Goal: Task Accomplishment & Management: Manage account settings

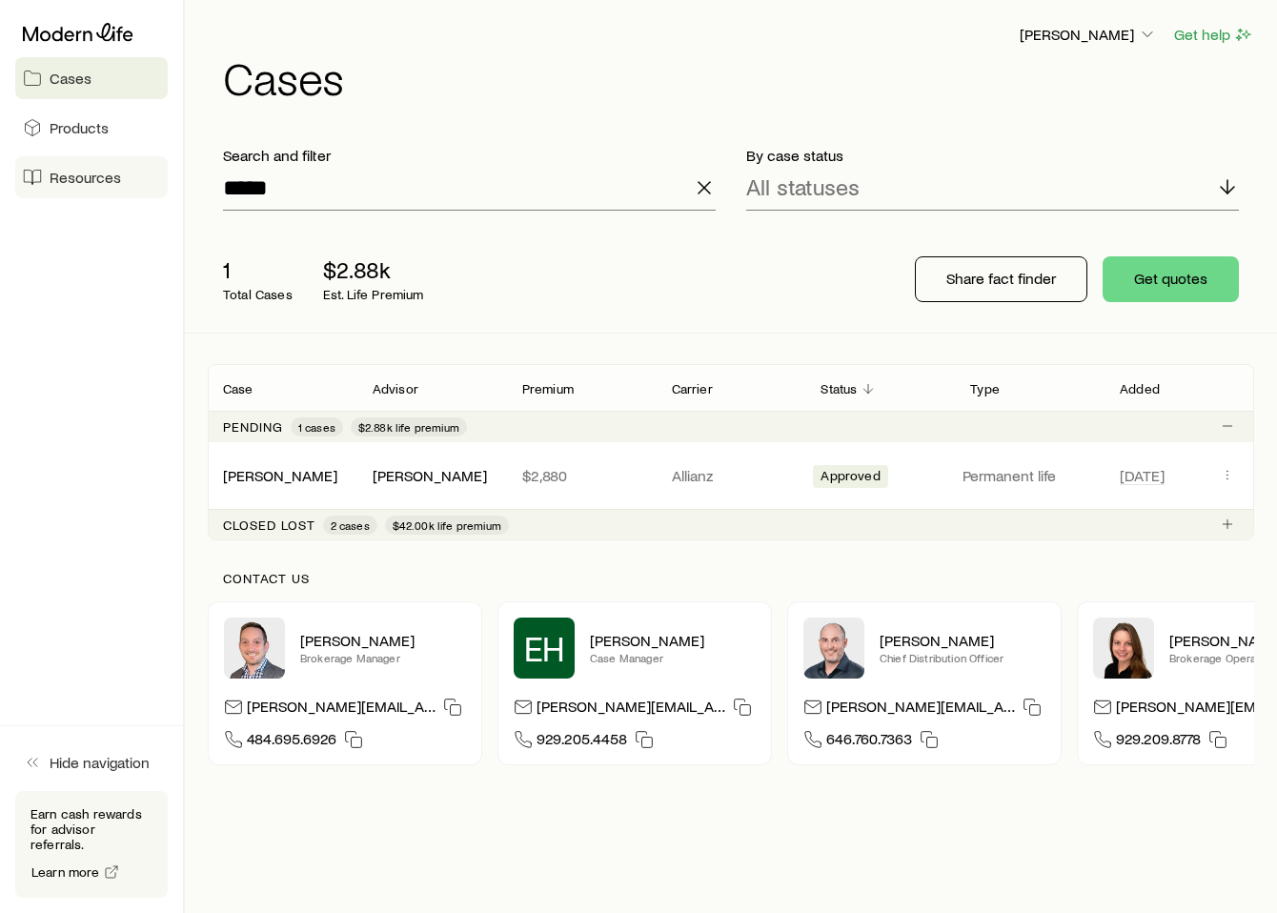
click at [85, 175] on span "Resources" at bounding box center [85, 177] width 71 height 19
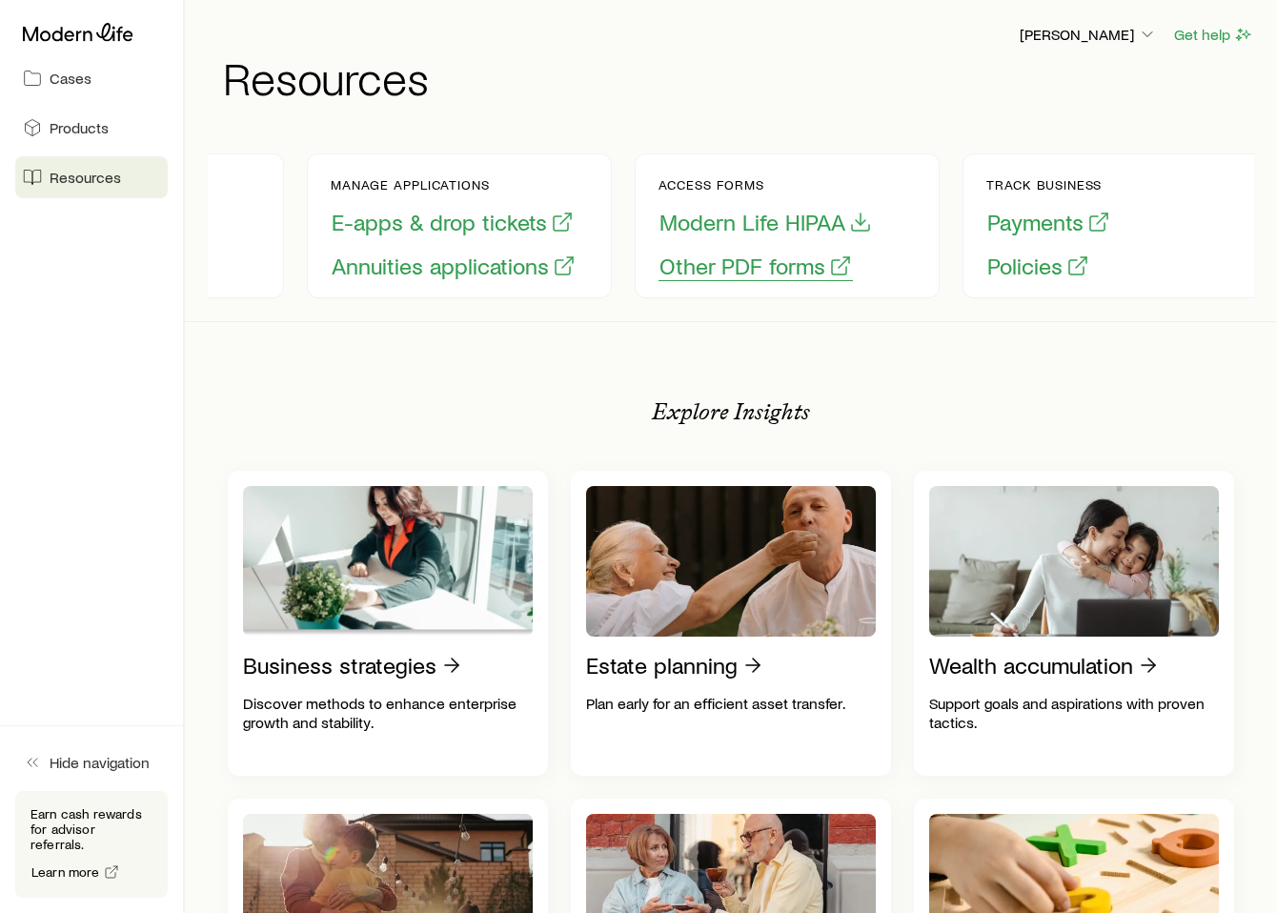
scroll to position [0, 242]
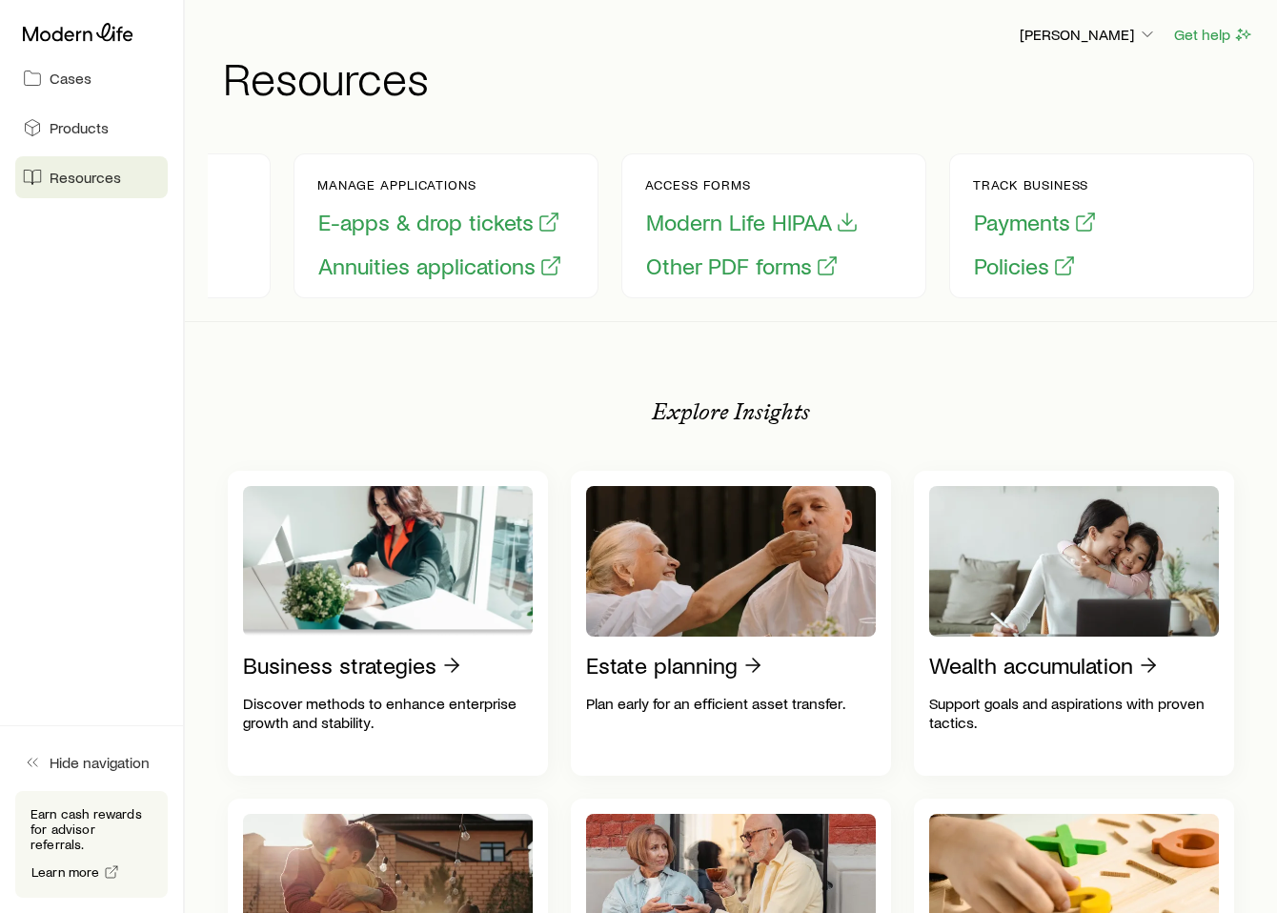
click at [1080, 104] on div "Bryce Lohr Get help Resources" at bounding box center [731, 61] width 1046 height 123
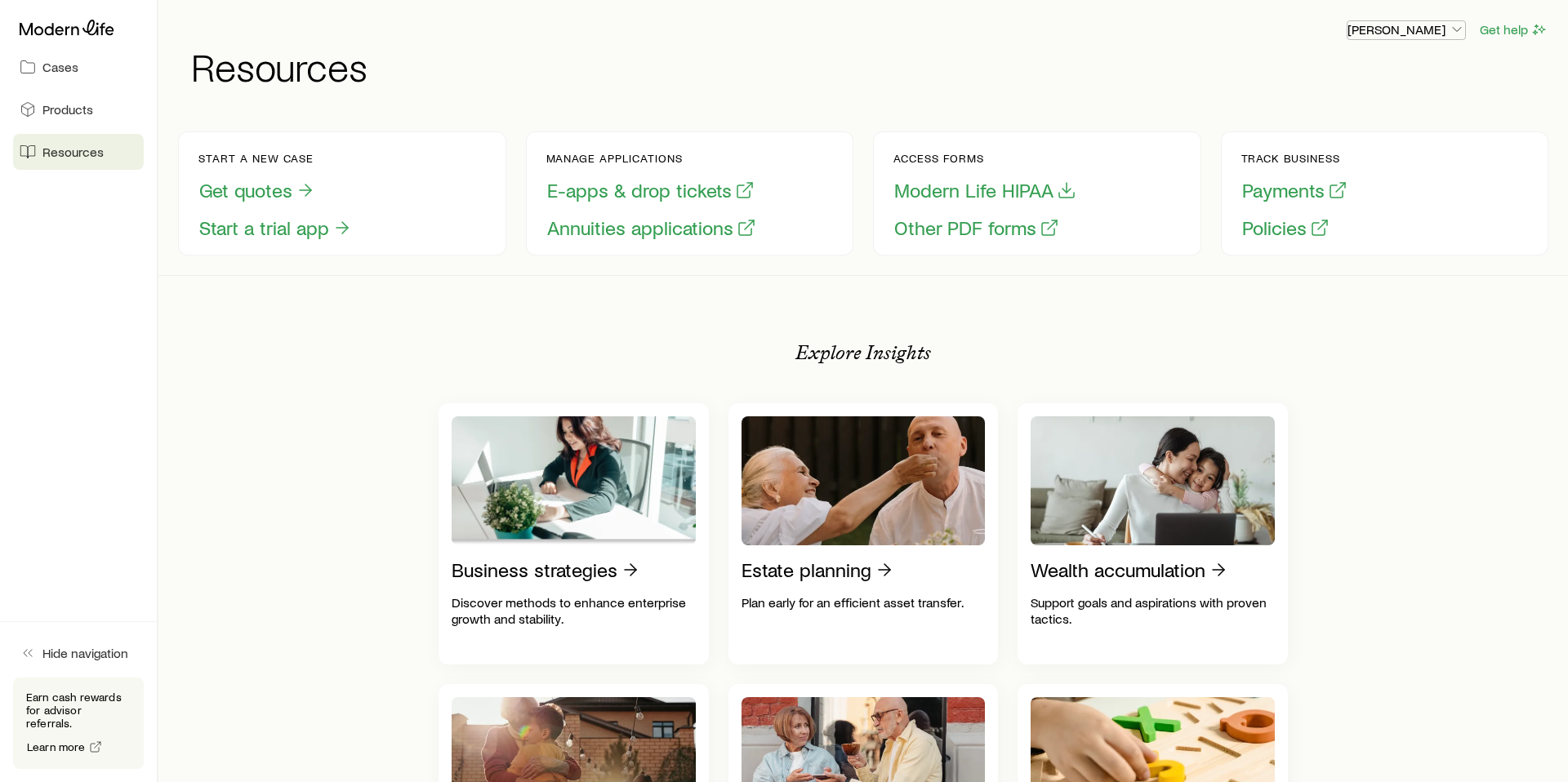
click at [1093, 28] on p "[PERSON_NAME]" at bounding box center [1405, 29] width 117 height 16
click at [1093, 195] on span "Sign out" at bounding box center [1329, 196] width 45 height 16
